Goal: Obtain resource: Obtain resource

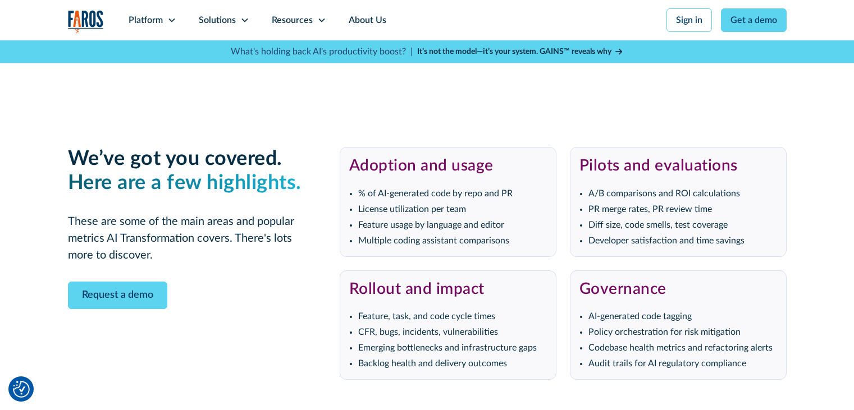
scroll to position [2357, 0]
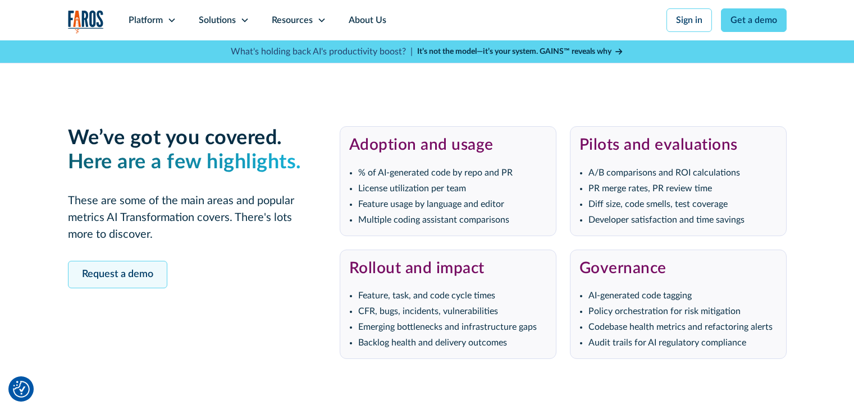
click at [86, 276] on link "Request a demo" at bounding box center [117, 275] width 99 height 28
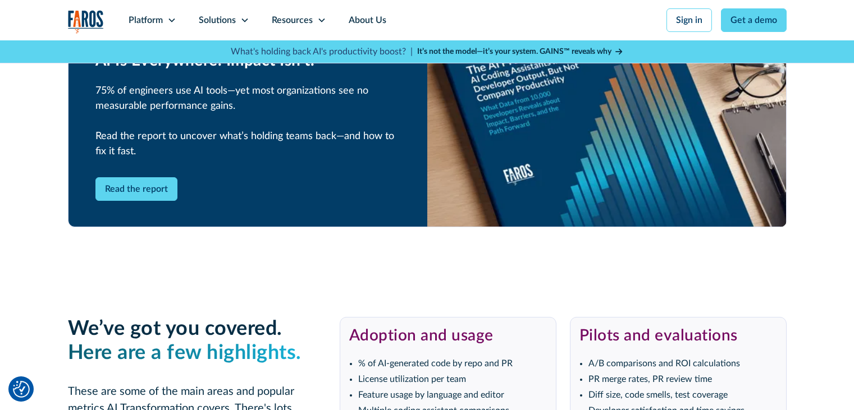
scroll to position [2162, 0]
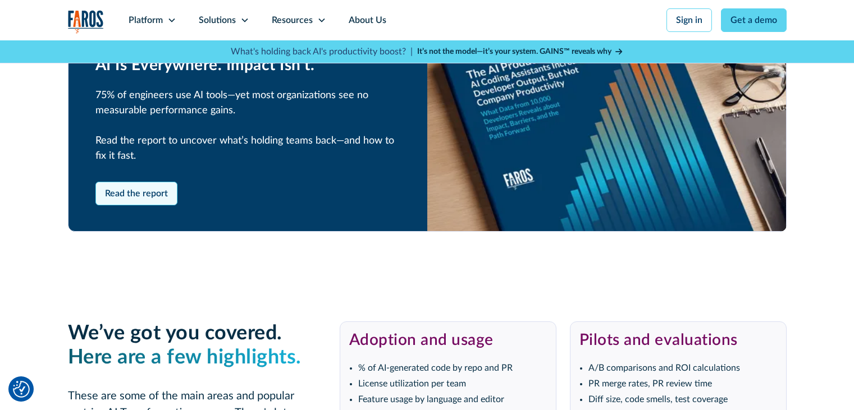
click at [151, 196] on link "Read the report" at bounding box center [136, 194] width 82 height 24
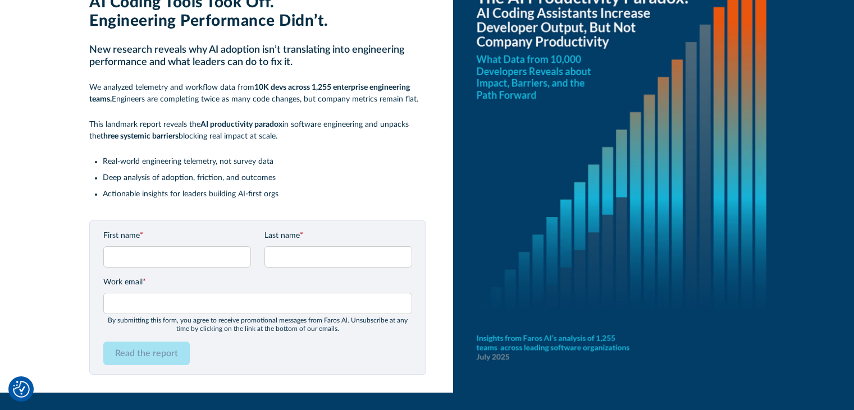
scroll to position [91, 0]
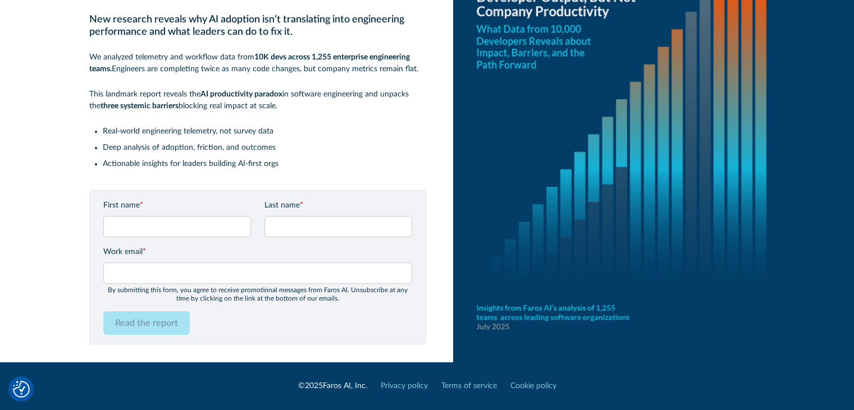
click at [277, 317] on div "Read the report" at bounding box center [257, 324] width 309 height 24
click at [24, 383] on img "Cookie Settings" at bounding box center [21, 389] width 17 height 17
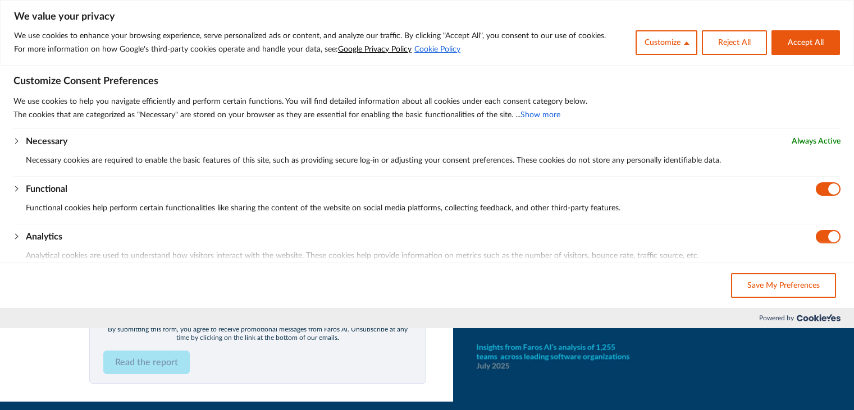
scroll to position [0, 0]
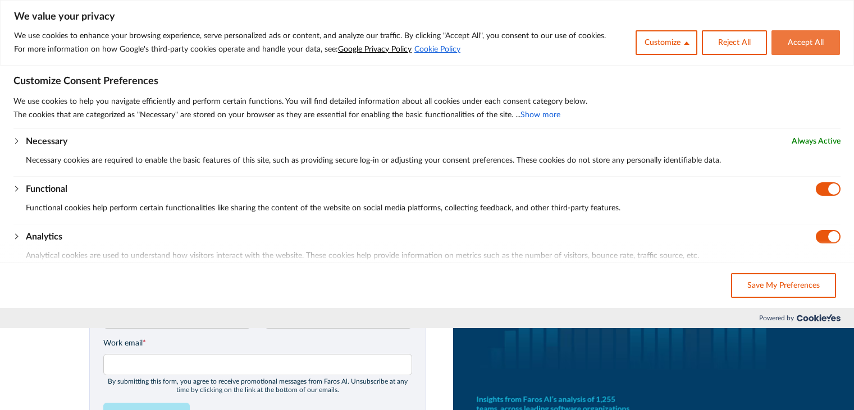
click at [785, 40] on button "Accept All" at bounding box center [805, 42] width 68 height 25
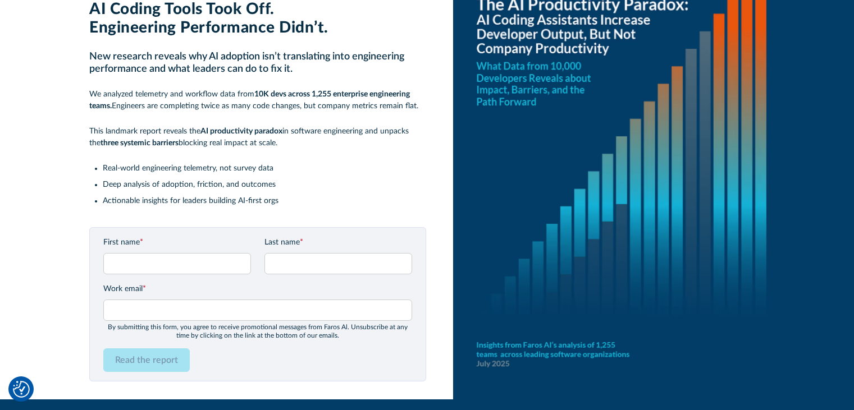
scroll to position [91, 0]
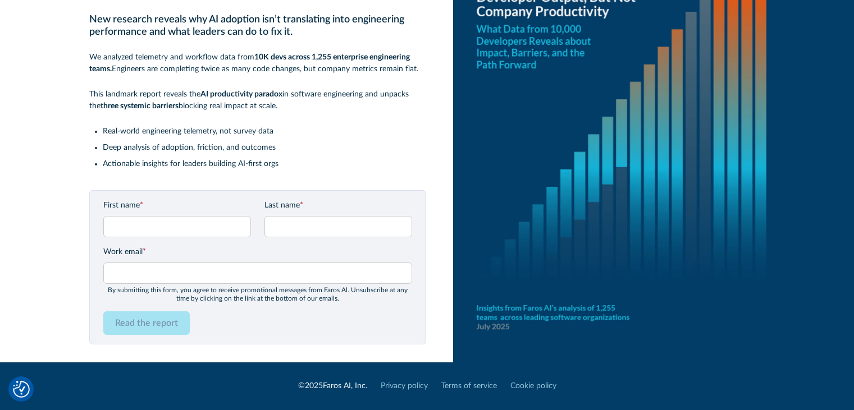
click at [259, 326] on div "Read the report" at bounding box center [257, 324] width 309 height 24
click at [16, 390] on img "Cookie Settings" at bounding box center [21, 389] width 17 height 17
